Goal: Navigation & Orientation: Find specific page/section

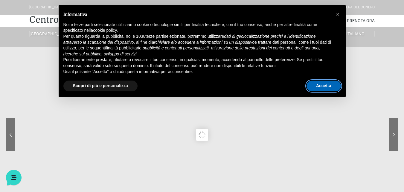
click at [325, 87] on button "Accetta" at bounding box center [323, 85] width 34 height 11
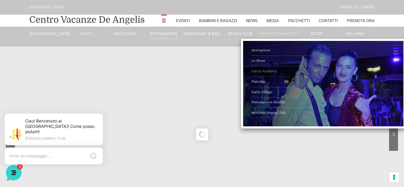
click at [265, 71] on link "Dance Academy" at bounding box center [281, 71] width 60 height 10
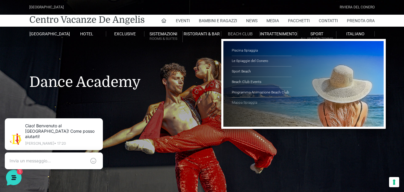
click at [240, 102] on link "Mappa Spiaggia" at bounding box center [262, 102] width 60 height 10
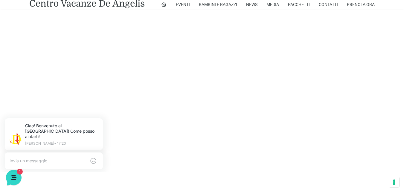
scroll to position [492, 0]
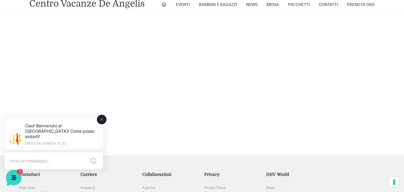
click at [102, 120] on icon at bounding box center [101, 119] width 5 height 5
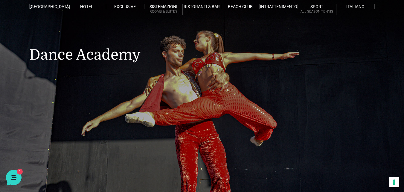
scroll to position [0, 0]
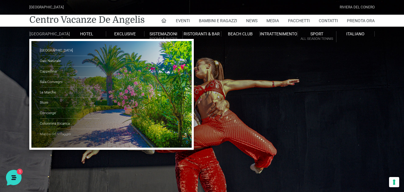
click at [57, 136] on link "Mappa del Villaggio" at bounding box center [70, 134] width 60 height 10
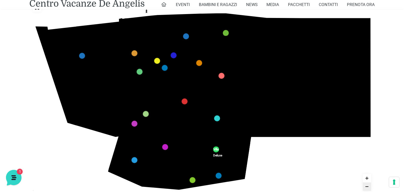
scroll to position [120, 0]
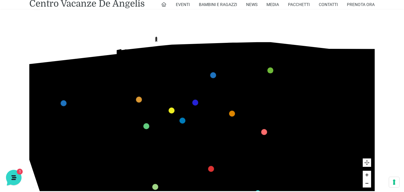
drag, startPoint x: 207, startPoint y: 88, endPoint x: 302, endPoint y: 160, distance: 119.8
click at [302, 160] on icon "436 435 437 434 441 430 440 431 439 432 438 433 424 423 425 422 429 418 428 419…" at bounding box center [236, 161] width 497 height 279
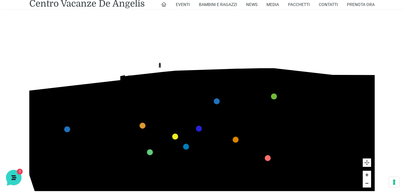
drag, startPoint x: 230, startPoint y: 40, endPoint x: 238, endPoint y: 52, distance: 14.3
click at [238, 52] on icon "436 435 437 434 441 430 440 431 439 432 438 433 424 423 425 422 429 418 428 419…" at bounding box center [239, 187] width 497 height 279
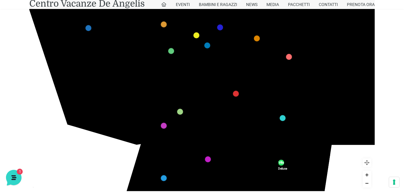
drag, startPoint x: 216, startPoint y: 86, endPoint x: 228, endPoint y: 15, distance: 72.2
click at [229, 15] on icon "436 435 437 434 441 430 440 431 439 432 438 433 424 423 425 422 429 418 428 419…" at bounding box center [261, 86] width 497 height 279
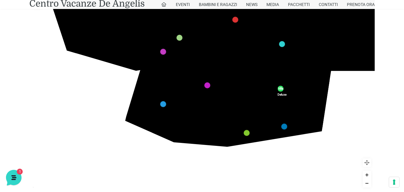
drag, startPoint x: 234, startPoint y: 76, endPoint x: 231, endPoint y: -21, distance: 96.3
click at [231, 0] on html "Villaggio Hotel Resort Riviera Del Conero Centro Vacanze De Angelis Eventi Miss…" at bounding box center [202, 121] width 404 height 483
click at [243, 149] on icon "436 435 437 434 441 430 440 431 439 432 438 433 424 423 425 422 429 418 428 419…" at bounding box center [260, 13] width 497 height 279
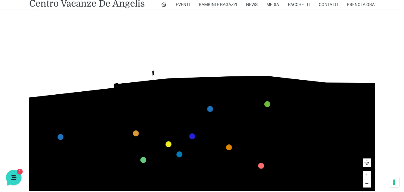
drag, startPoint x: 244, startPoint y: 42, endPoint x: 241, endPoint y: 144, distance: 102.8
click at [242, 151] on div "436 435 437 434 441 430 440 431 439 432 438 433 424 423 425 422 429 418 428 419…" at bounding box center [201, 93] width 345 height 194
click at [163, 5] on icon at bounding box center [163, 4] width 5 height 5
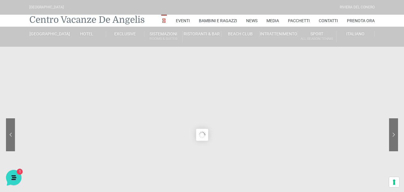
click at [125, 20] on link "Centro Vacanze De Angelis" at bounding box center [86, 20] width 115 height 12
click at [391, 133] on sr7-nav-img-live at bounding box center [371, 134] width 54 height 33
click at [394, 134] on sr7-nav-img-live at bounding box center [371, 134] width 54 height 33
click at [10, 136] on sr7-nav-img-live at bounding box center [33, 134] width 54 height 33
